Goal: Task Accomplishment & Management: Complete application form

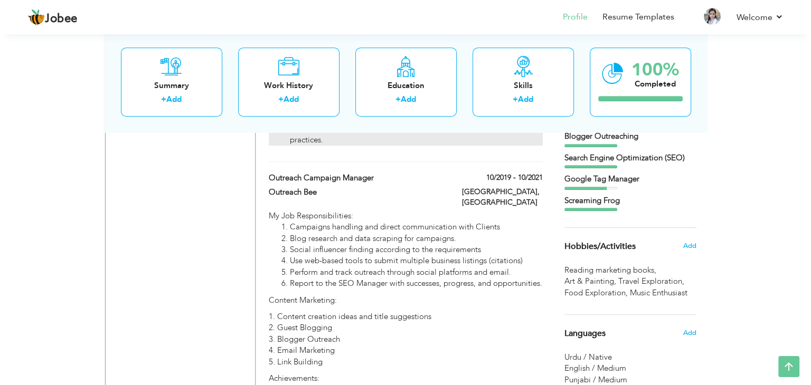
scroll to position [644, 0]
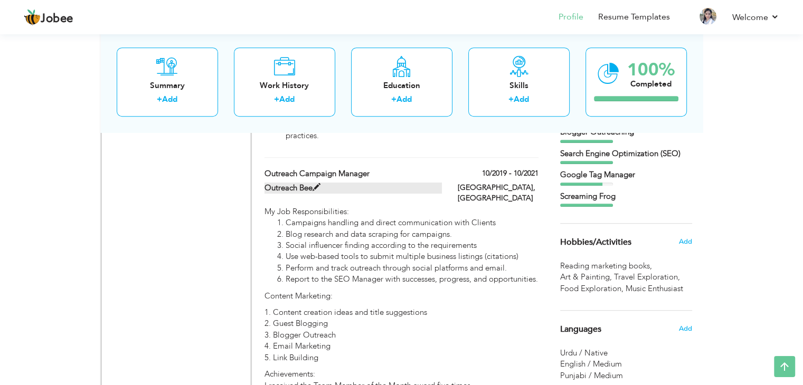
drag, startPoint x: 255, startPoint y: 201, endPoint x: 331, endPoint y: 201, distance: 76.0
click at [316, 192] on span at bounding box center [317, 188] width 8 height 8
type input "Outreach Campaign Manager"
type input "Outreach Bee"
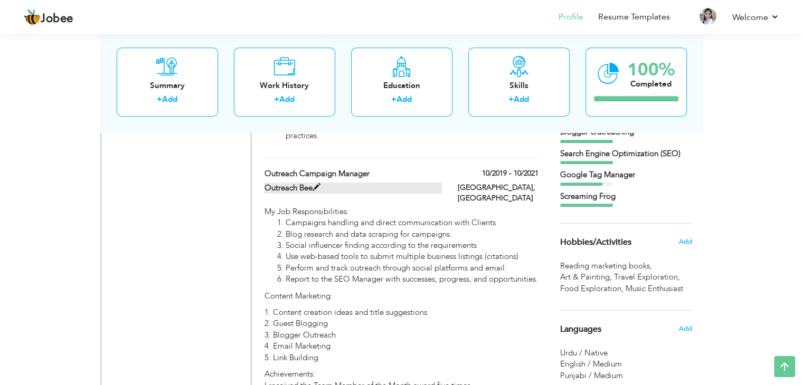
type input "10/2019"
type input "10/2021"
type input "[GEOGRAPHIC_DATA]"
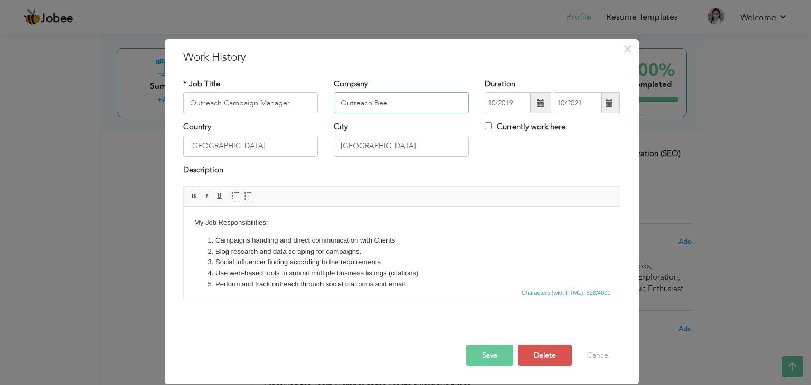
click at [372, 103] on input "Outreach Bee" at bounding box center [401, 102] width 135 height 21
click at [376, 105] on input "Outreach Bee" at bounding box center [401, 102] width 135 height 21
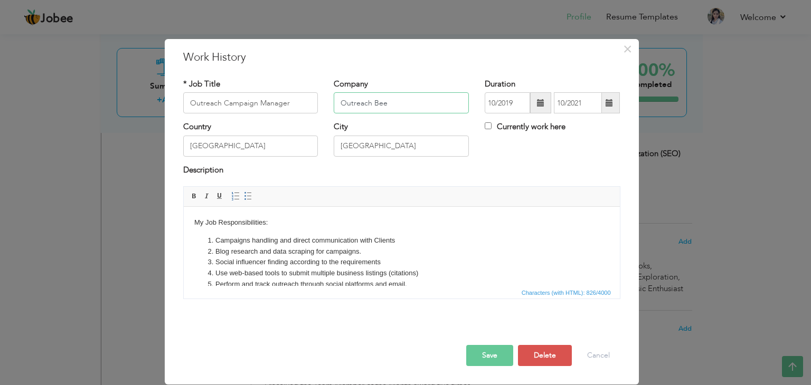
click at [376, 105] on input "Outreach Bee" at bounding box center [401, 102] width 135 height 21
click at [221, 105] on input "Outreach Campaign Manager" at bounding box center [250, 102] width 135 height 21
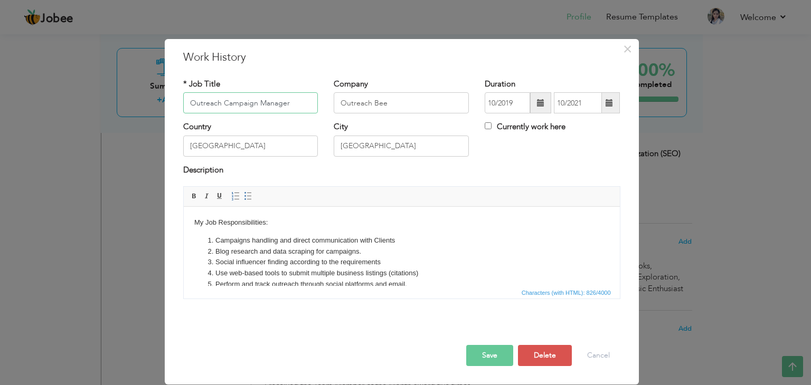
click at [221, 105] on input "Outreach Campaign Manager" at bounding box center [250, 102] width 135 height 21
click at [426, 225] on body "My Job Responsibilities: Campaigns handling and direct communication with Clien…" at bounding box center [401, 314] width 415 height 192
click at [353, 278] on span "Copy" at bounding box center [356, 275] width 55 height 13
copy body "My Job Responsibilities: Campaigns handling and direct communication with Clien…"
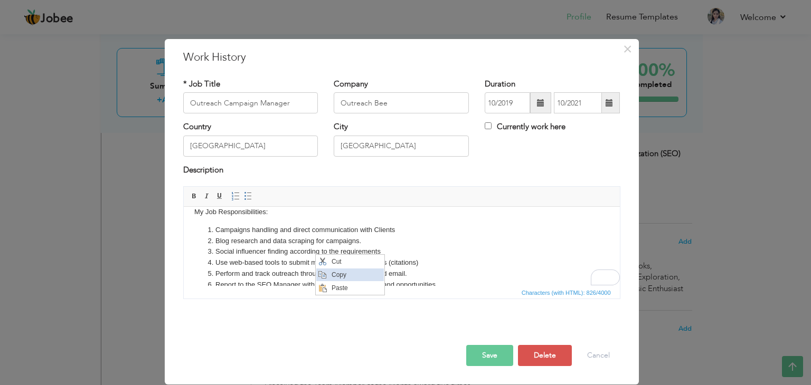
scroll to position [11, 0]
click at [500, 353] on button "Save" at bounding box center [489, 355] width 47 height 21
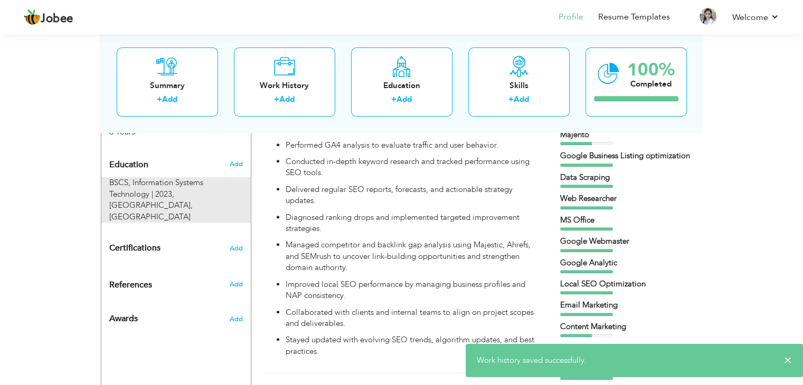
scroll to position [428, 0]
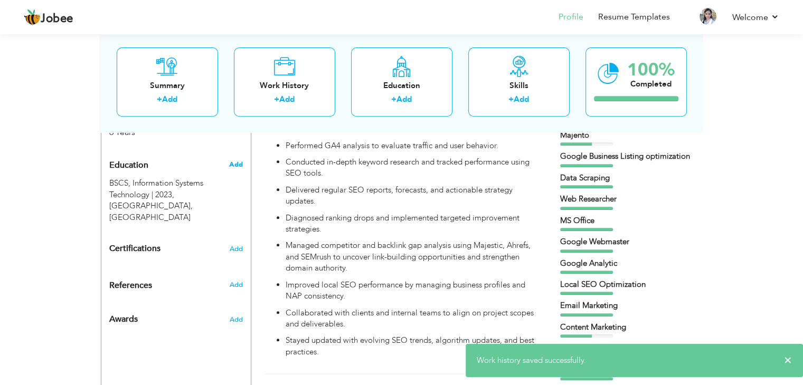
click at [239, 160] on span "Add" at bounding box center [236, 165] width 14 height 10
radio input "true"
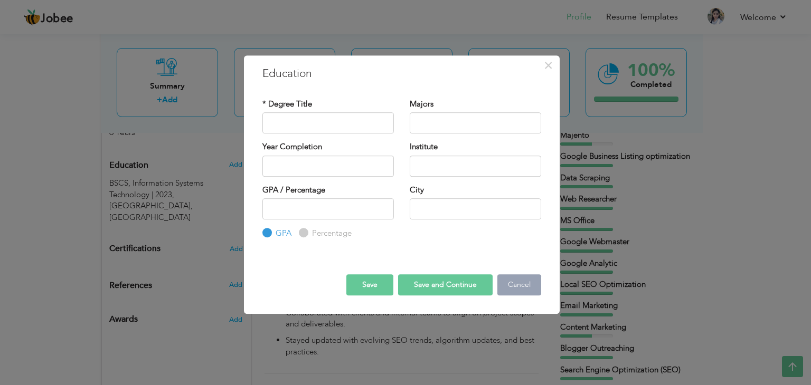
click at [534, 286] on button "Cancel" at bounding box center [519, 285] width 44 height 21
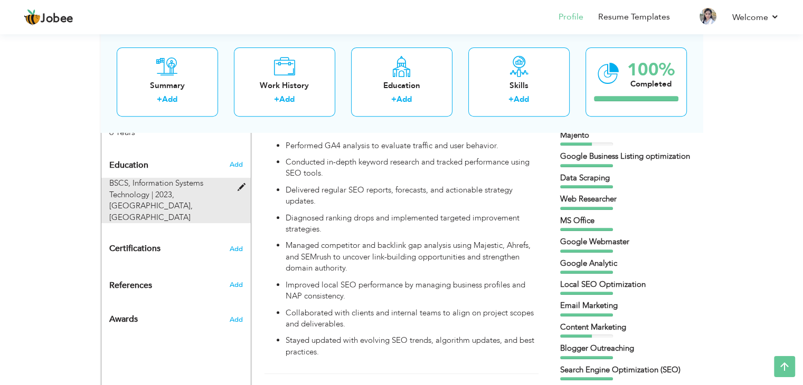
click at [215, 191] on div "BSCS, Information Systems Technology | 2023, [GEOGRAPHIC_DATA], [GEOGRAPHIC_DAT…" at bounding box center [169, 200] width 137 height 45
type input "BSCS"
type input "Information Systems Technology"
type input "2023"
type input "[GEOGRAPHIC_DATA]"
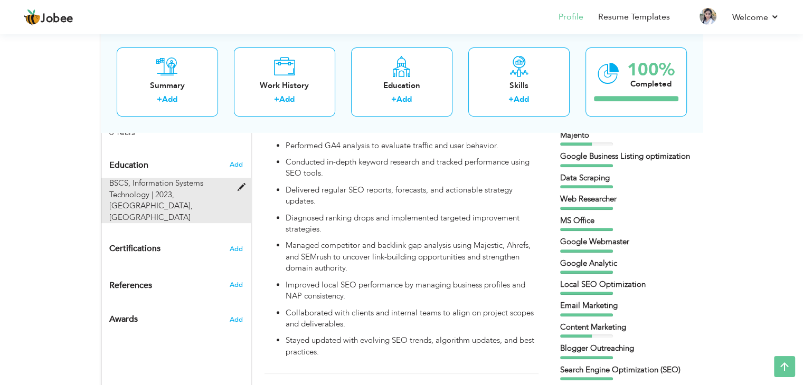
type input "3.5"
type input "[GEOGRAPHIC_DATA]"
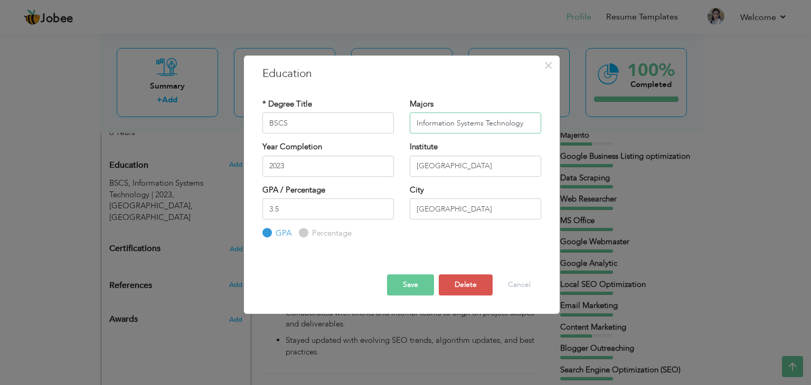
click at [459, 121] on input "Information Systems Technology" at bounding box center [475, 122] width 131 height 21
click at [461, 166] on input "[GEOGRAPHIC_DATA]" at bounding box center [475, 166] width 131 height 21
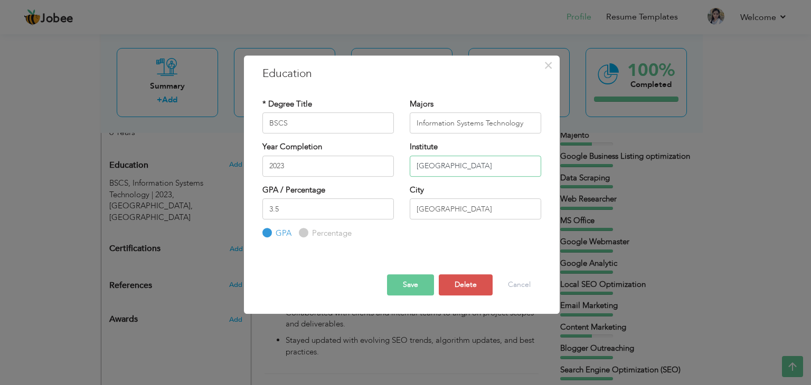
click at [461, 166] on input "[GEOGRAPHIC_DATA]" at bounding box center [475, 166] width 131 height 21
click at [577, 53] on div "× Education * Degree Title BSCS Majors Information Systems Technology" at bounding box center [405, 192] width 811 height 385
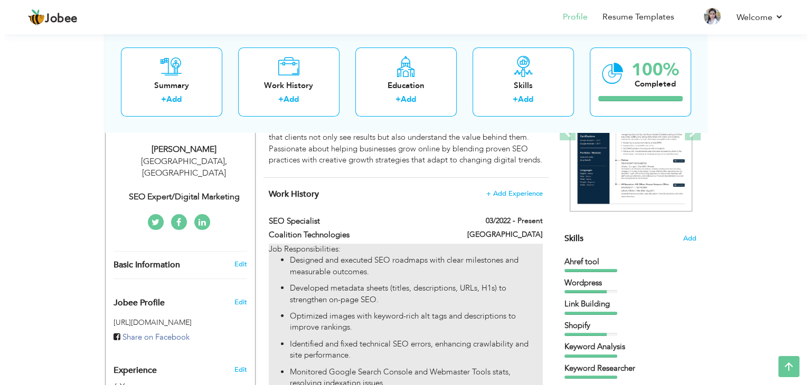
scroll to position [173, 0]
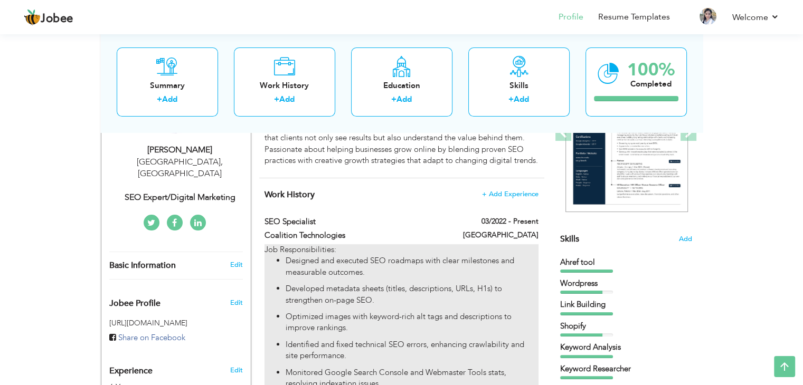
type input "SEO Specialist"
type input "Coalition Technologies"
type input "03/2022"
type input "[GEOGRAPHIC_DATA]"
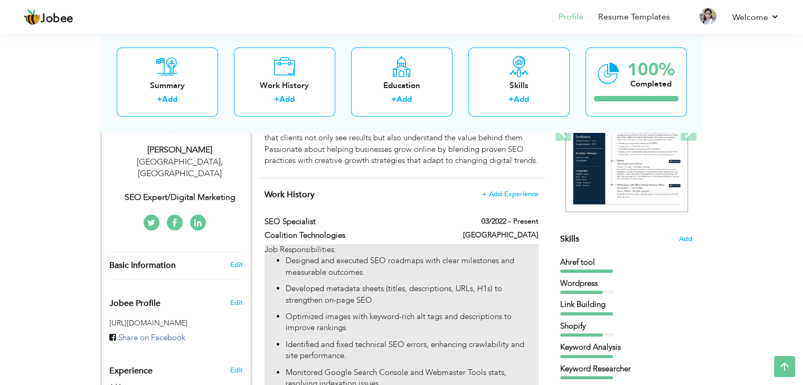
checkbox input "true"
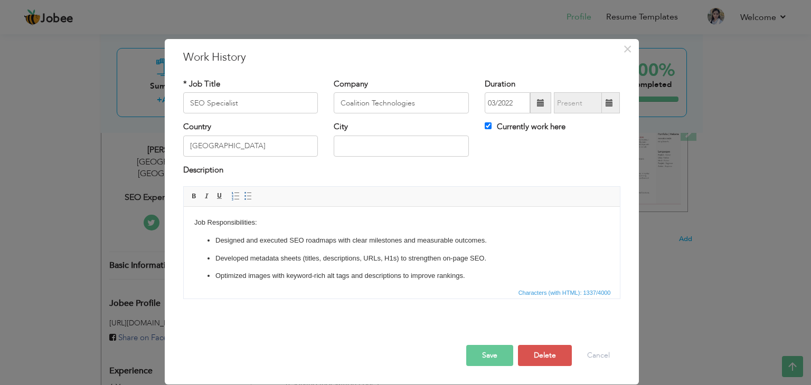
click at [396, 262] on p "Developed metadata sheets (titles, descriptions, URLs, H1s) to strengthen on-pa…" at bounding box center [401, 258] width 373 height 11
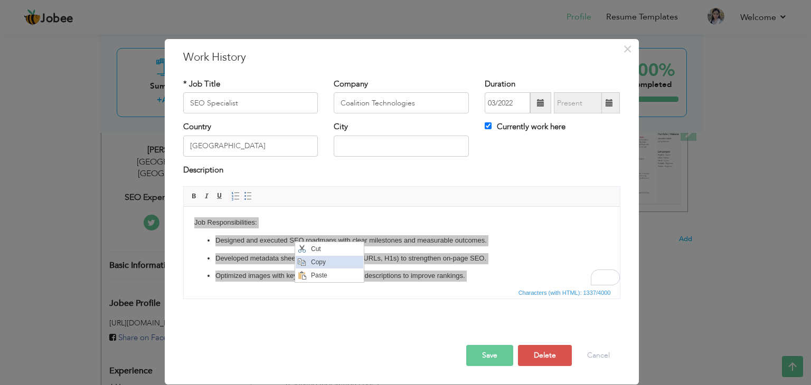
click at [318, 259] on span "Copy" at bounding box center [335, 262] width 55 height 13
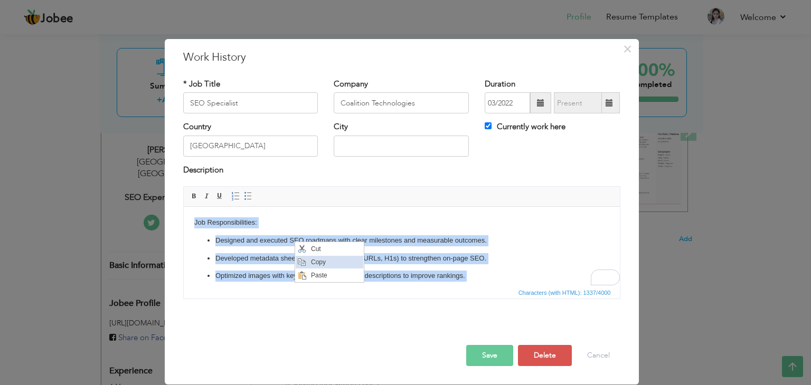
copy body "Job Responsibilities: Designed and executed SEO roadmaps with clear milestones …"
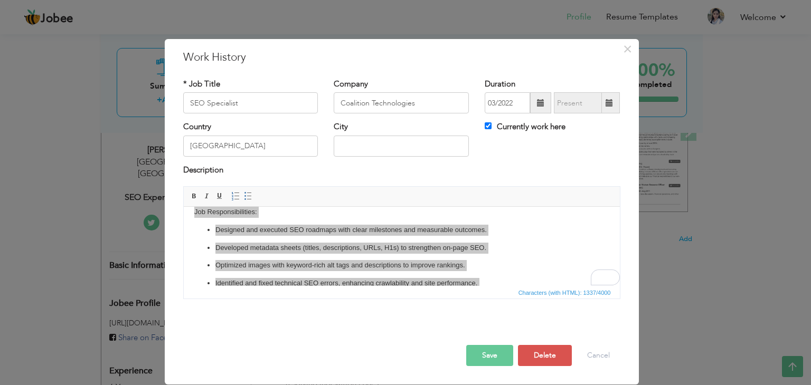
click at [712, 116] on div "× Work History * Job Title SEO Specialist Company Coalition Technologies" at bounding box center [405, 192] width 811 height 385
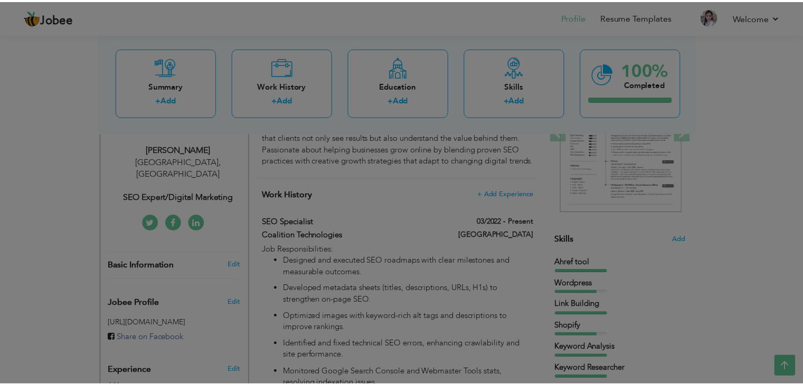
scroll to position [0, 0]
